Goal: Transaction & Acquisition: Purchase product/service

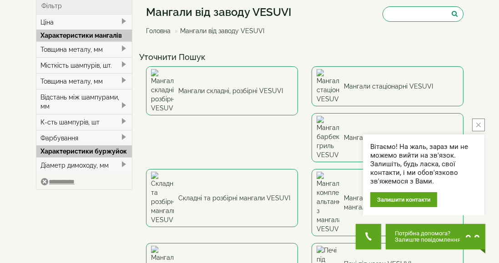
scroll to position [50, 0]
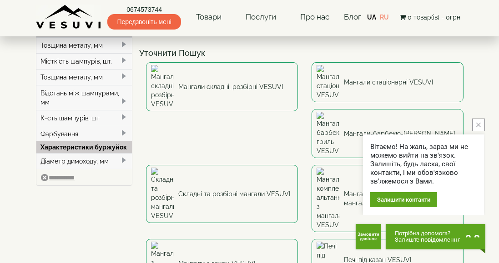
click at [479, 127] on icon "close button" at bounding box center [478, 125] width 5 height 5
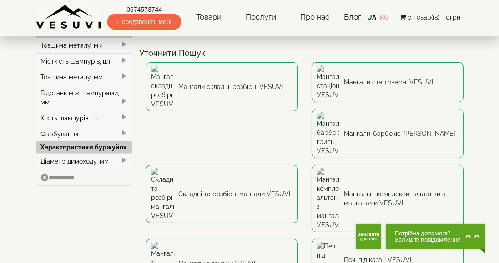
click at [174, 242] on img at bounding box center [162, 264] width 23 height 44
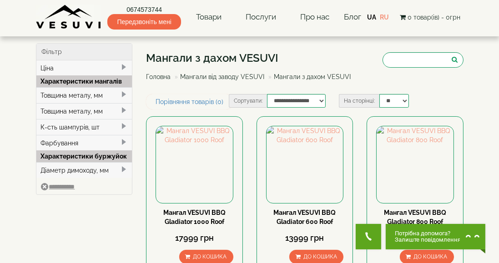
click at [56, 49] on div "Фільтр" at bounding box center [84, 52] width 96 height 17
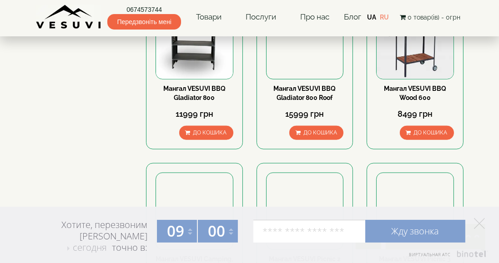
scroll to position [1069, 0]
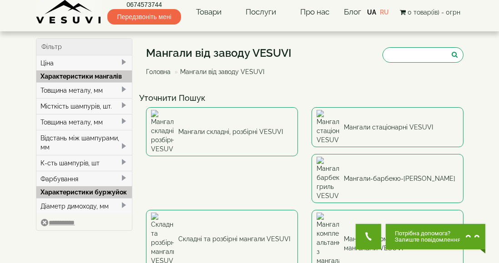
scroll to position [6, 0]
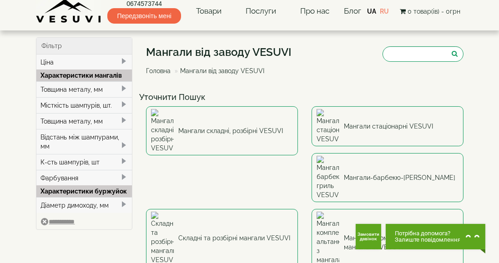
click at [312, 162] on link "Мангали-барбекю-гриль VESUVI" at bounding box center [388, 177] width 152 height 49
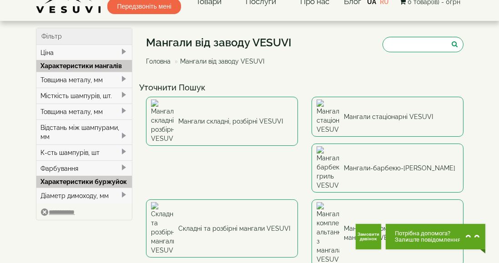
scroll to position [33, 0]
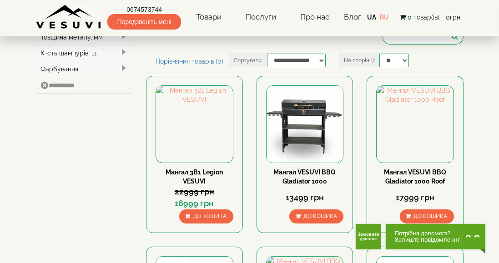
scroll to position [74, 0]
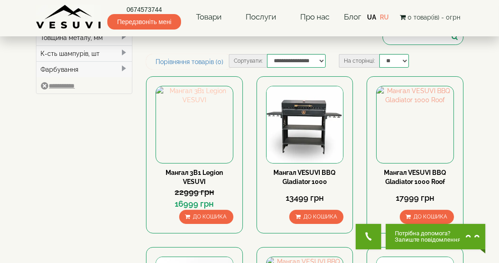
click at [197, 153] on img at bounding box center [194, 124] width 77 height 77
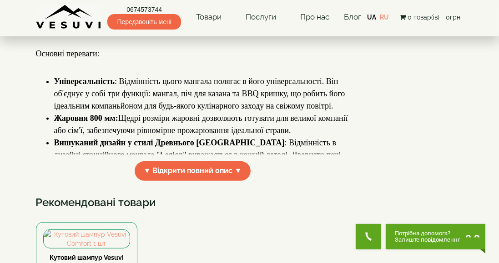
scroll to position [330, 0]
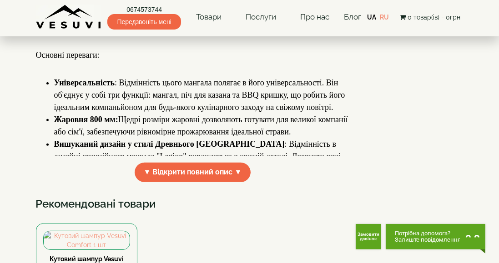
click at [175, 175] on span "▼ Відкрити повний опис ▼" at bounding box center [193, 173] width 116 height 20
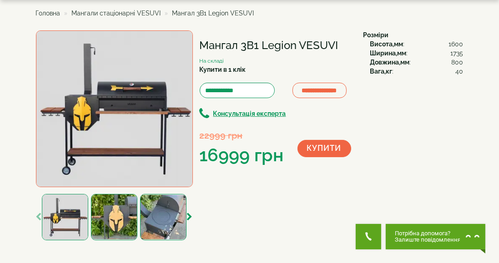
scroll to position [0, 0]
